Goal: Information Seeking & Learning: Learn about a topic

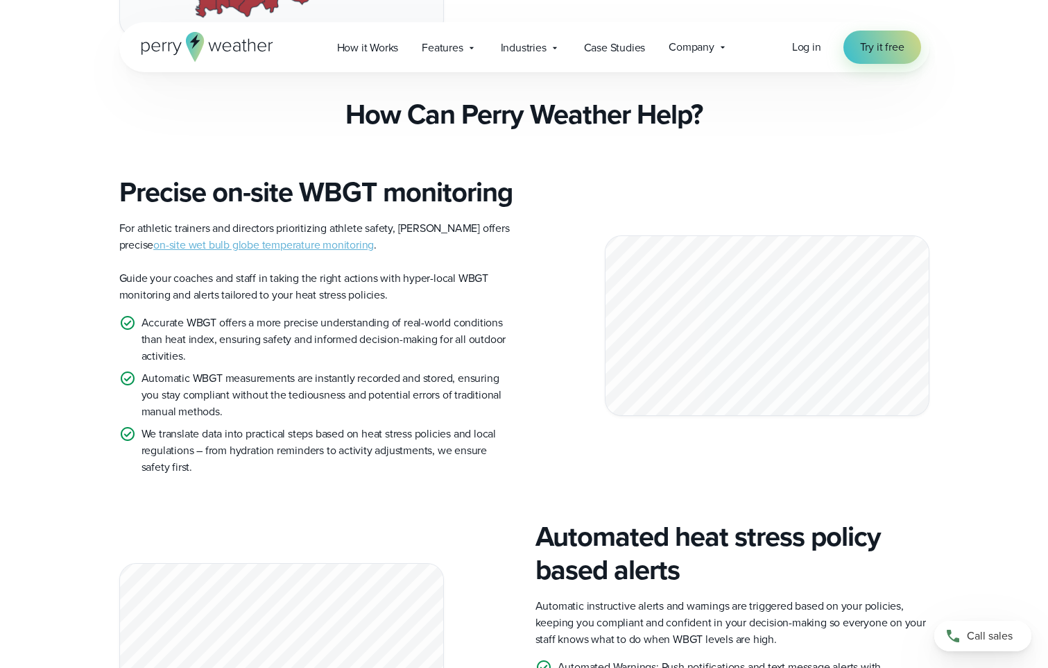
scroll to position [1180, 0]
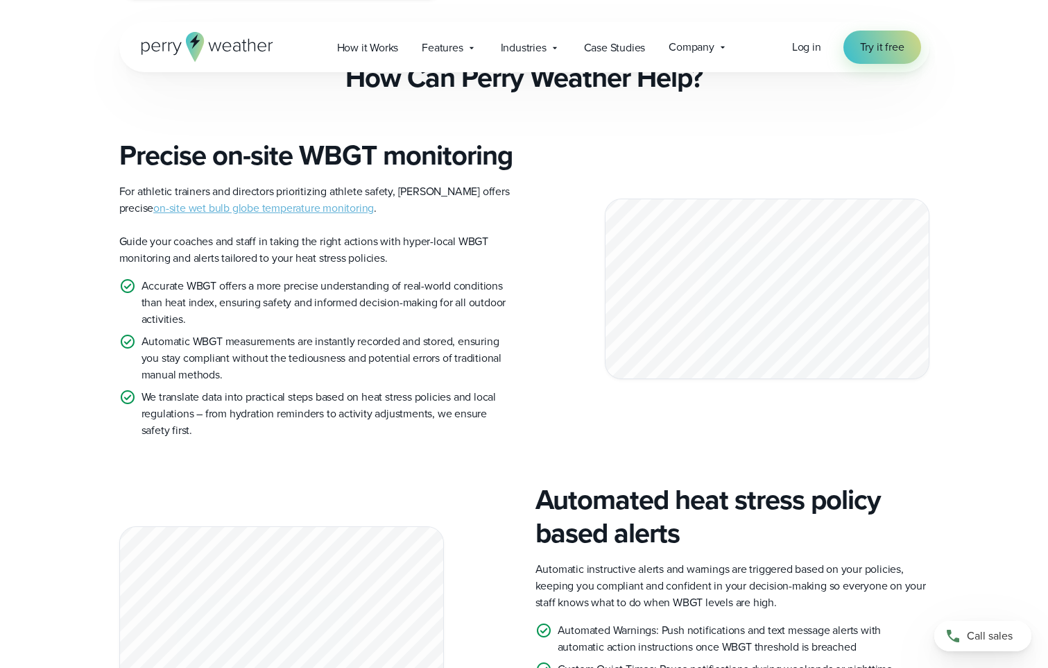
click at [316, 216] on link "on-site wet bulb globe temperature monitoring" at bounding box center [263, 208] width 221 height 16
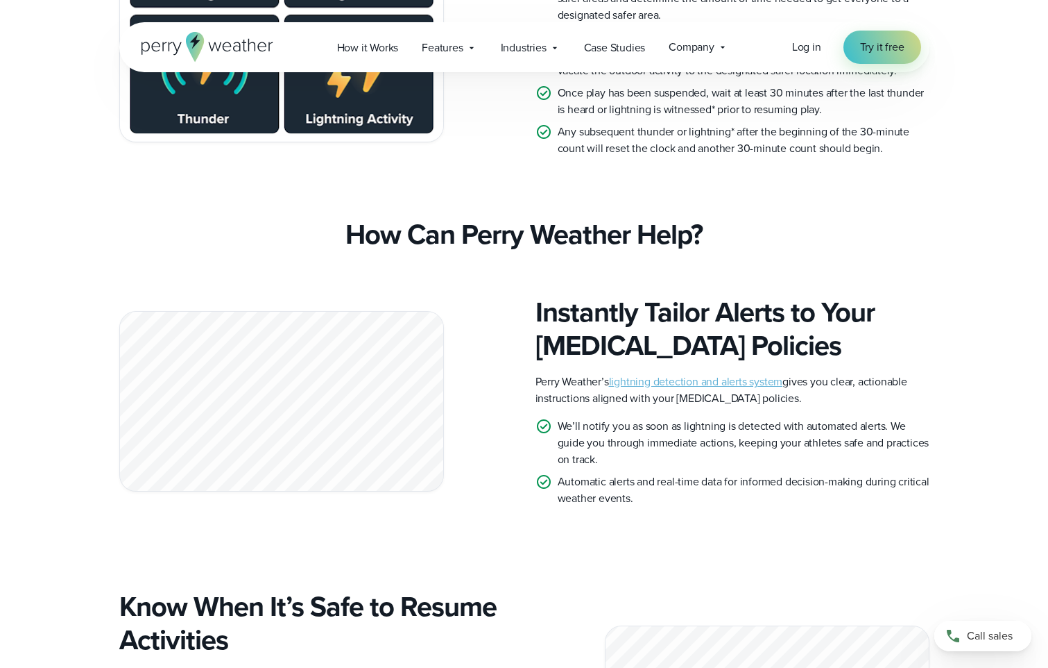
scroll to position [3053, 0]
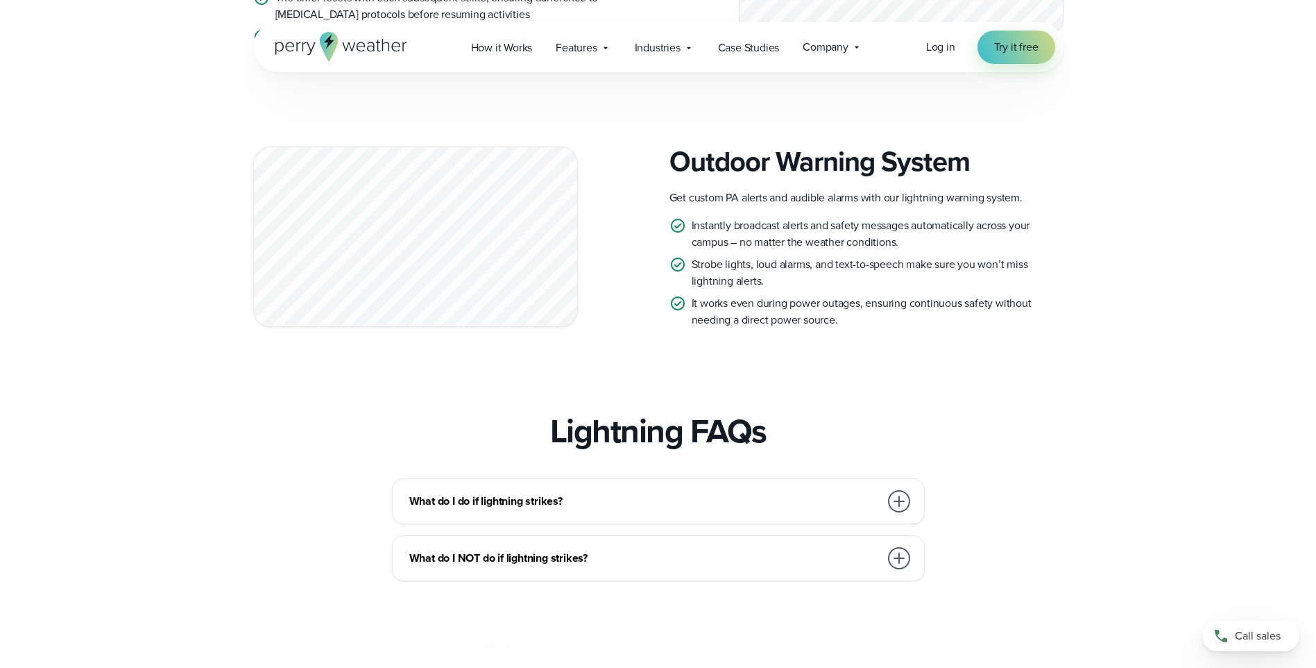
scroll to position [4163, 0]
